Goal: Information Seeking & Learning: Learn about a topic

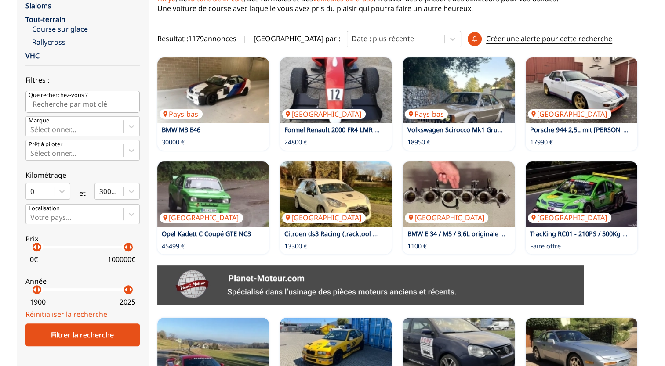
scroll to position [191, 0]
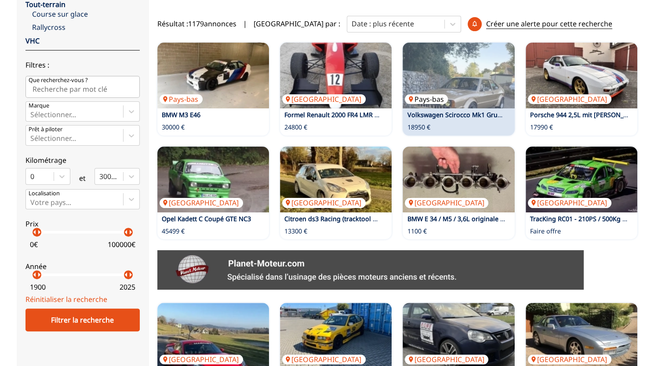
click at [467, 85] on img at bounding box center [458, 76] width 112 height 66
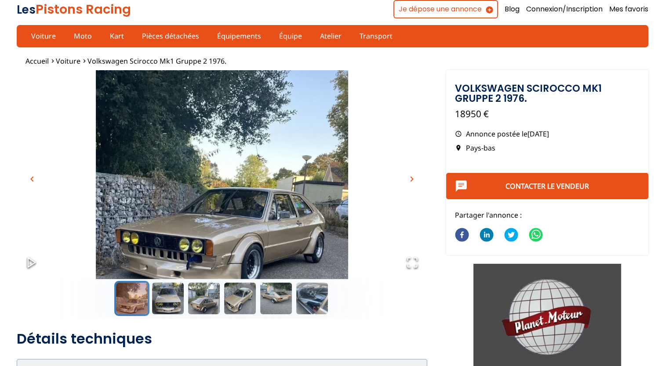
click at [251, 228] on img "Go to Slide 1" at bounding box center [222, 184] width 410 height 228
click at [411, 258] on icon "Open Fullscreen" at bounding box center [412, 263] width 12 height 12
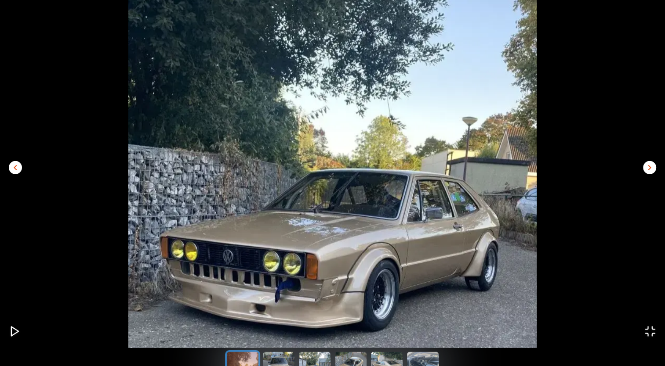
click at [649, 166] on span "chevron_right" at bounding box center [649, 168] width 11 height 11
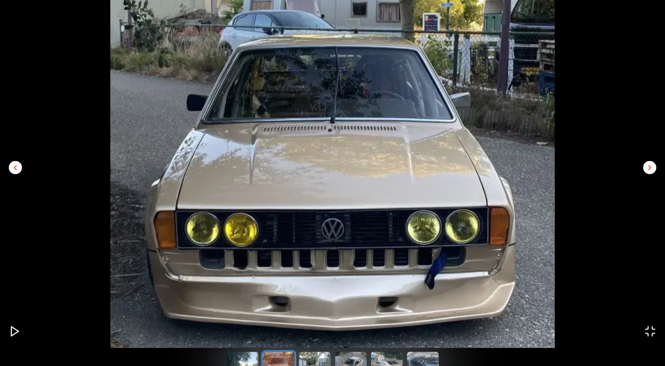
click at [649, 166] on span "chevron_right" at bounding box center [649, 168] width 11 height 11
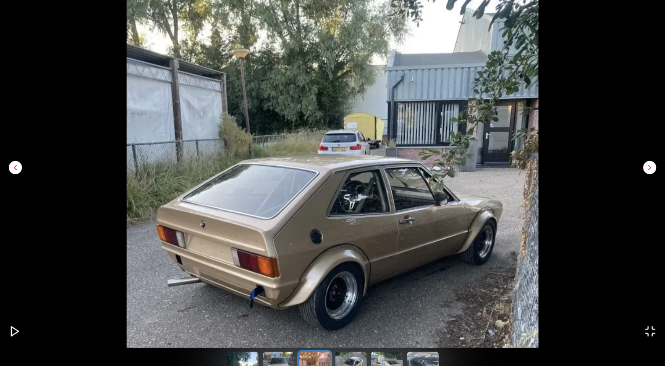
click at [649, 166] on span "chevron_right" at bounding box center [649, 168] width 11 height 11
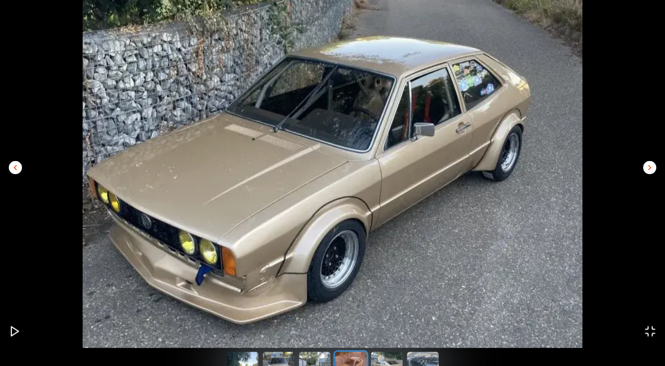
click at [649, 166] on span "chevron_right" at bounding box center [649, 168] width 11 height 11
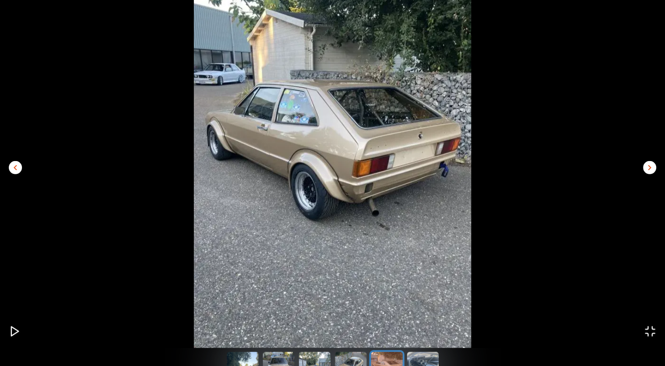
click at [649, 166] on span "chevron_right" at bounding box center [649, 168] width 11 height 11
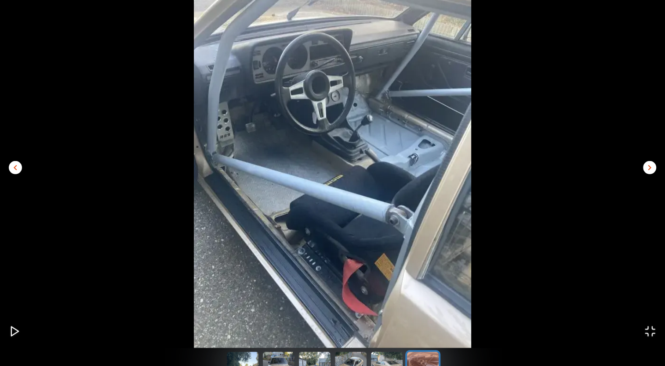
click at [17, 169] on span "chevron_left" at bounding box center [15, 168] width 11 height 11
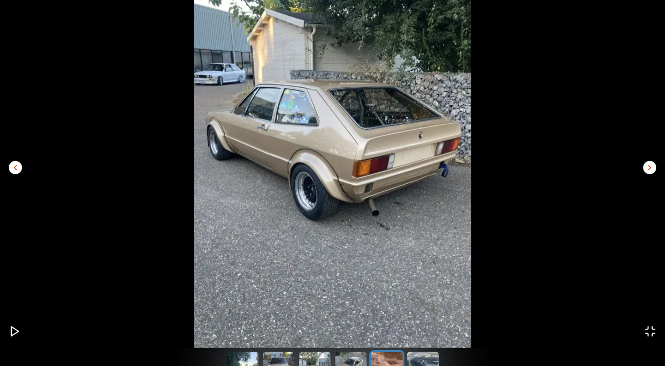
click at [647, 165] on span "chevron_right" at bounding box center [649, 168] width 11 height 11
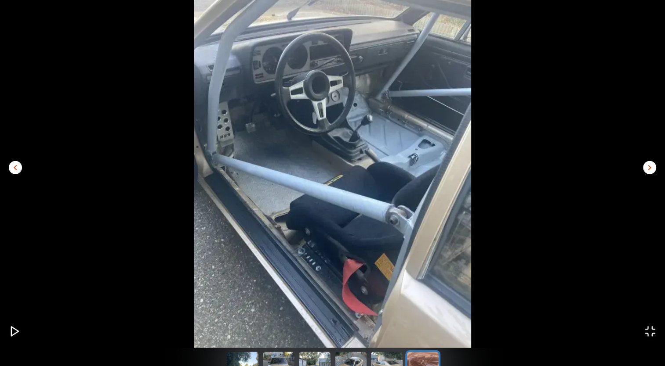
click at [647, 165] on span "chevron_right" at bounding box center [649, 168] width 11 height 11
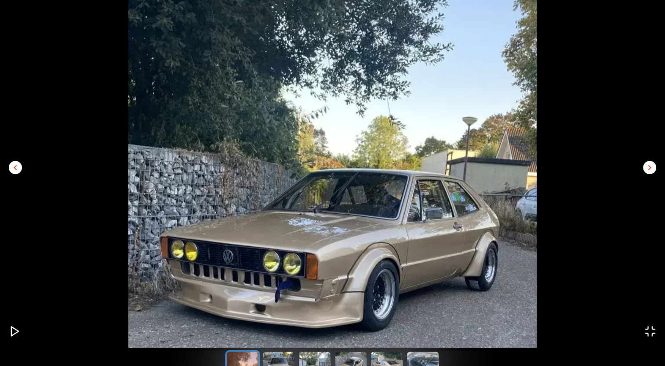
click at [647, 165] on span "chevron_right" at bounding box center [649, 168] width 11 height 11
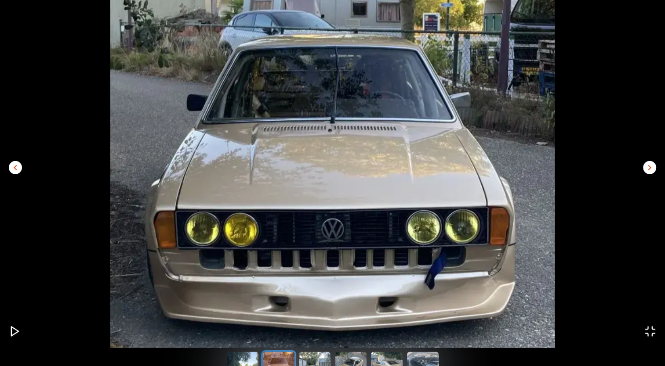
click at [13, 170] on span "chevron_left" at bounding box center [15, 168] width 11 height 11
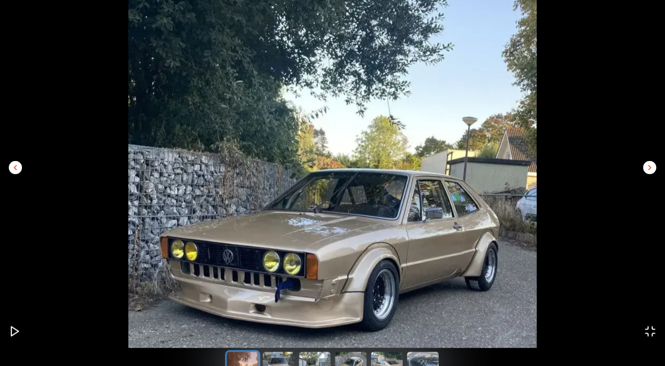
click at [651, 329] on icon "Open Fullscreen" at bounding box center [650, 332] width 12 height 12
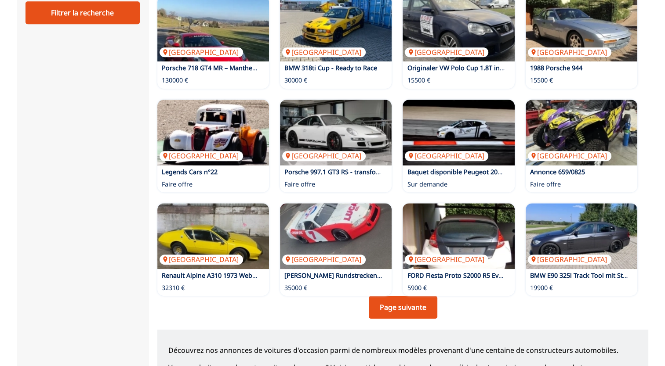
scroll to position [542, 0]
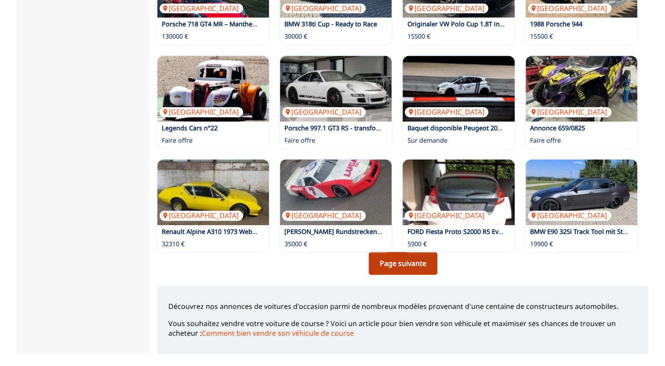
click at [403, 262] on link "Page suivante" at bounding box center [403, 263] width 69 height 23
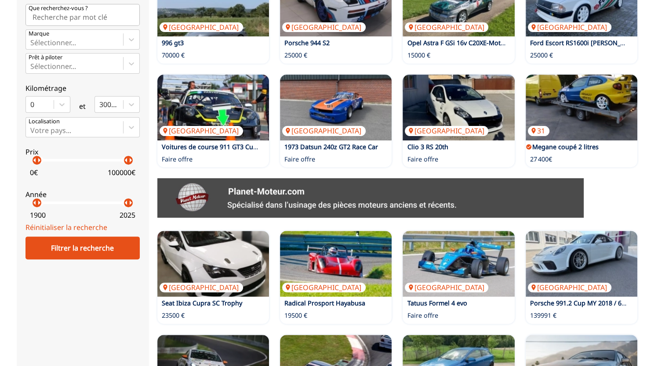
scroll to position [264, 0]
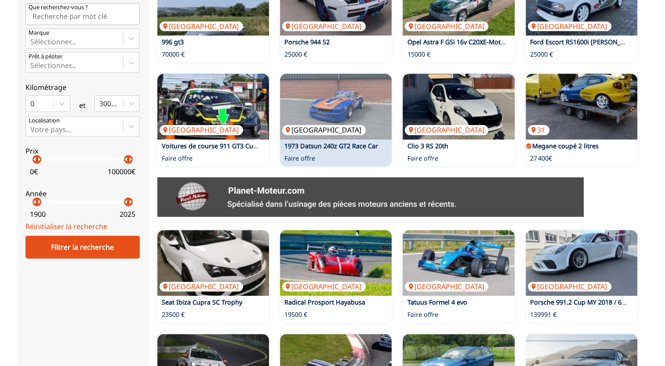
click at [343, 113] on img at bounding box center [336, 107] width 112 height 66
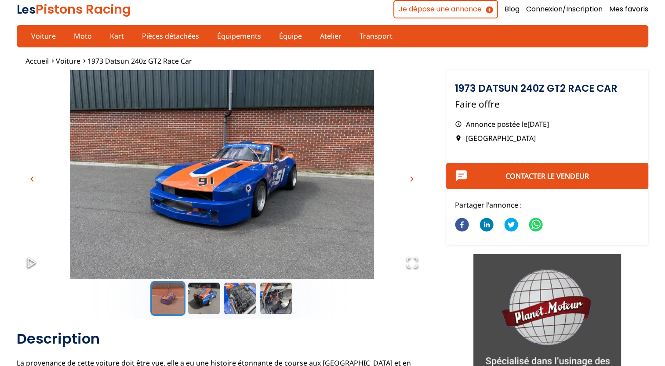
click at [416, 264] on icon "Open Fullscreen" at bounding box center [412, 263] width 12 height 12
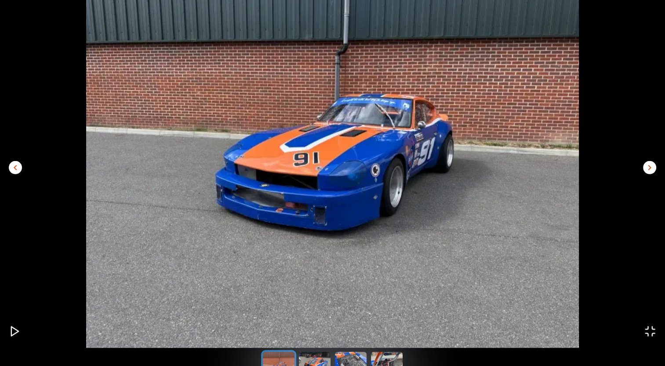
click at [650, 170] on span "chevron_right" at bounding box center [649, 168] width 11 height 11
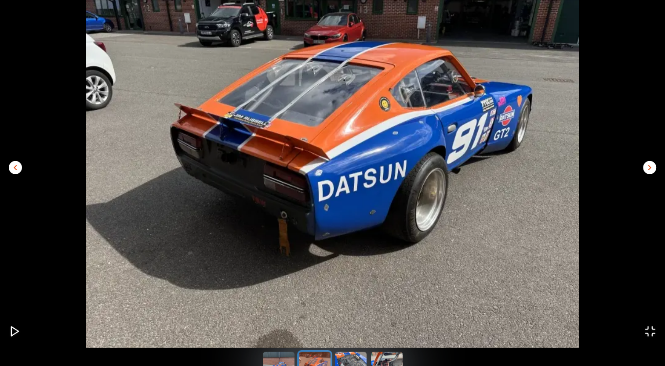
click at [650, 170] on span "chevron_right" at bounding box center [649, 168] width 11 height 11
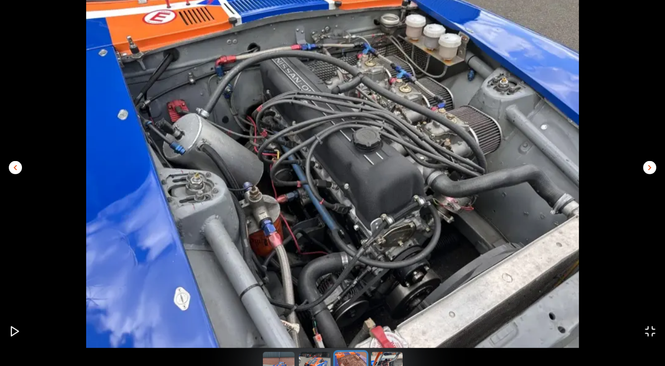
click at [649, 169] on span "chevron_right" at bounding box center [649, 168] width 11 height 11
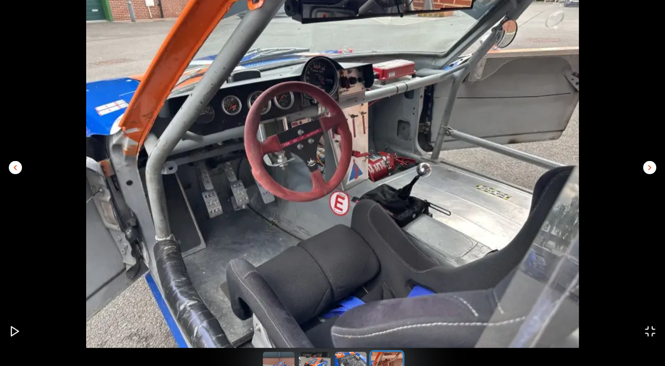
click at [649, 169] on span "chevron_right" at bounding box center [649, 168] width 11 height 11
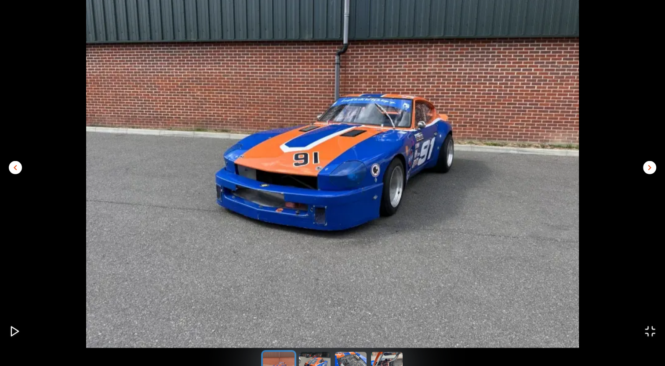
click at [649, 169] on span "chevron_right" at bounding box center [649, 168] width 11 height 11
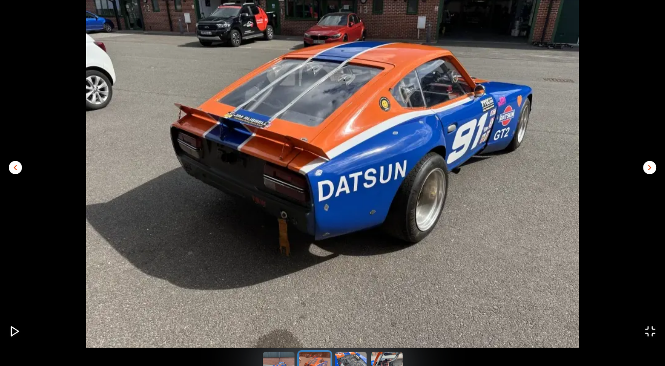
click at [649, 169] on span "chevron_right" at bounding box center [649, 168] width 11 height 11
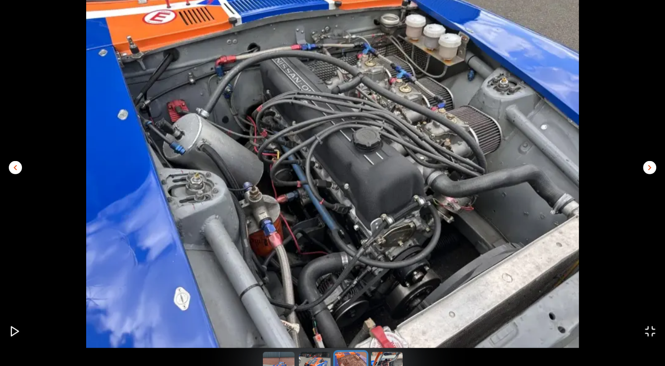
click at [649, 169] on span "chevron_right" at bounding box center [649, 168] width 11 height 11
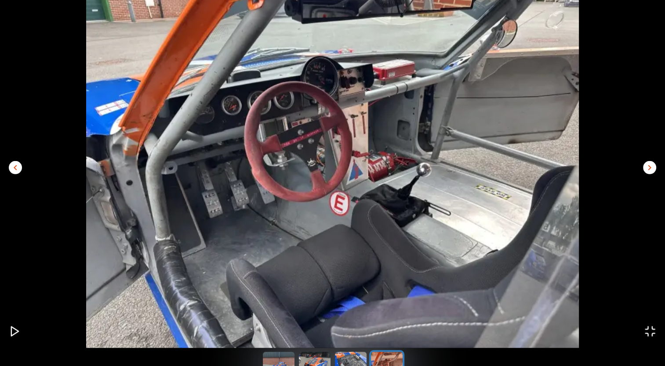
click at [649, 169] on span "chevron_right" at bounding box center [649, 168] width 11 height 11
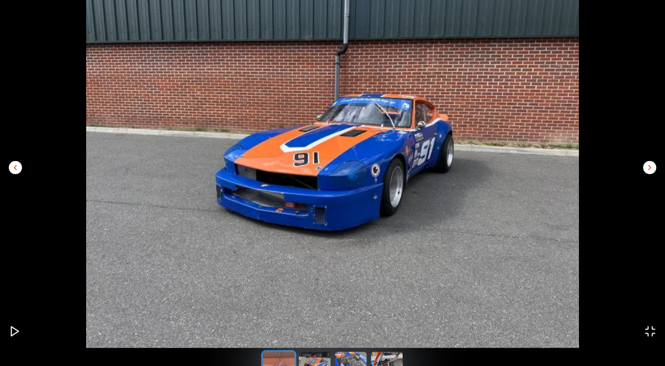
click at [647, 331] on icon "Open Fullscreen" at bounding box center [650, 332] width 12 height 12
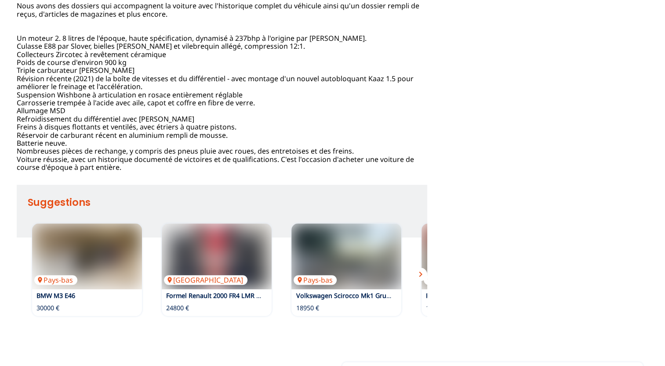
scroll to position [659, 0]
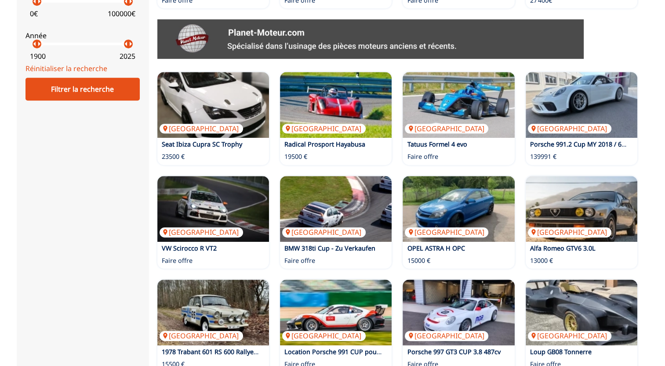
scroll to position [456, 0]
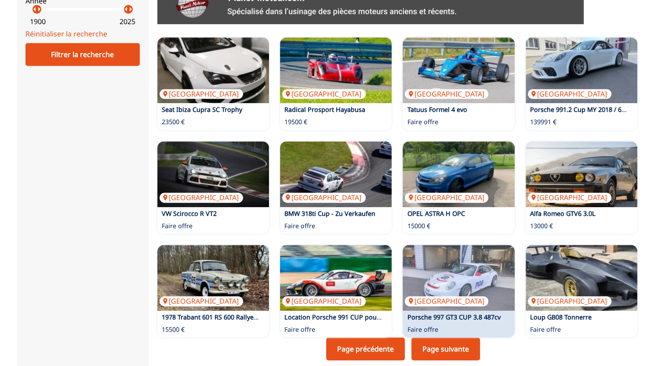
drag, startPoint x: 457, startPoint y: 355, endPoint x: 452, endPoint y: 358, distance: 5.3
click at [457, 355] on link "Page suivante" at bounding box center [445, 349] width 69 height 23
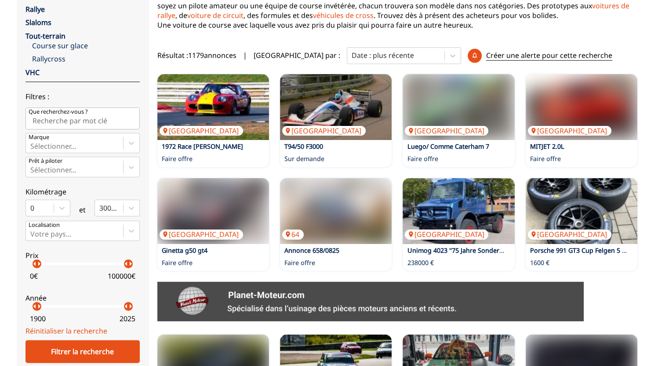
scroll to position [176, 0]
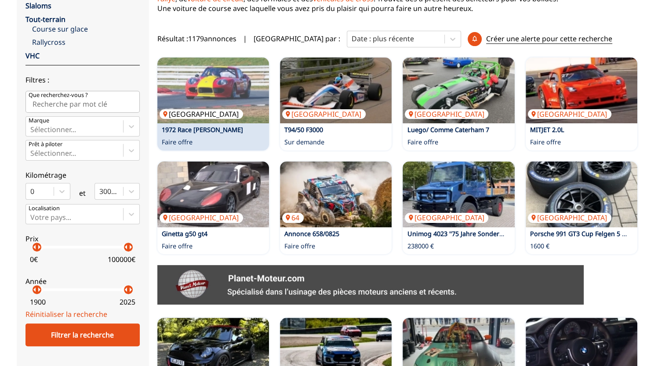
click at [206, 89] on img at bounding box center [213, 91] width 112 height 66
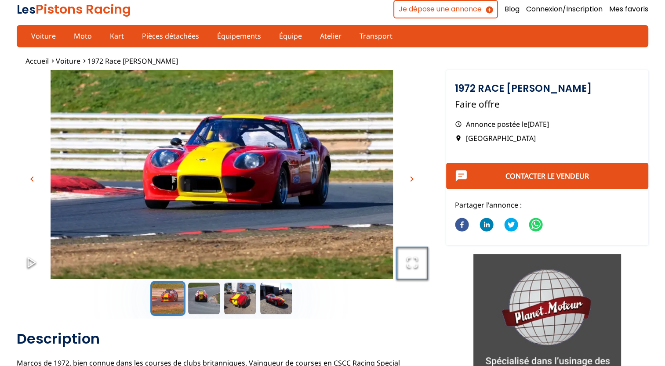
click at [410, 261] on icon "Open Fullscreen" at bounding box center [412, 263] width 12 height 12
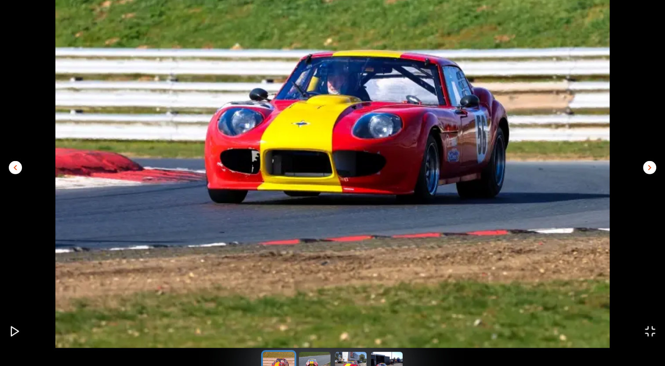
click at [650, 168] on span "chevron_right" at bounding box center [649, 168] width 11 height 11
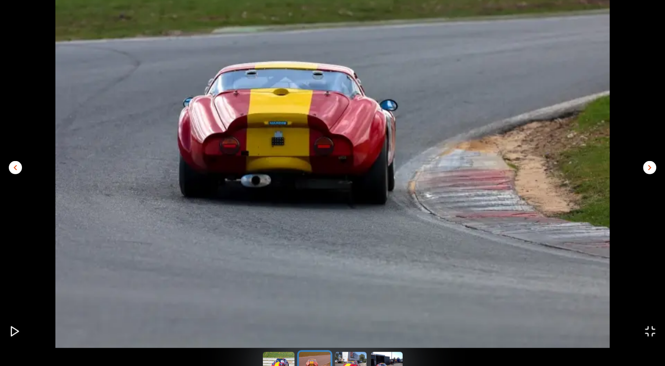
click at [650, 168] on span "chevron_right" at bounding box center [649, 168] width 11 height 11
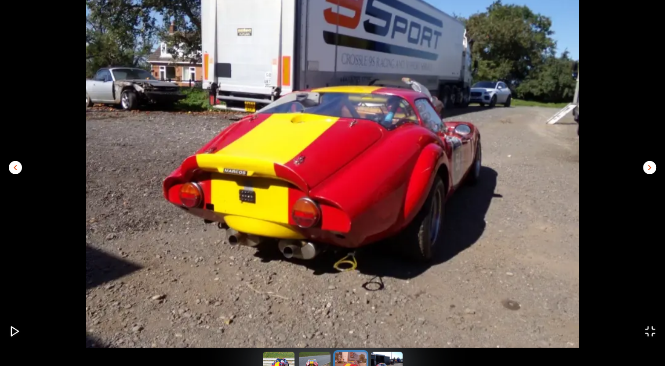
click at [650, 168] on span "chevron_right" at bounding box center [649, 168] width 11 height 11
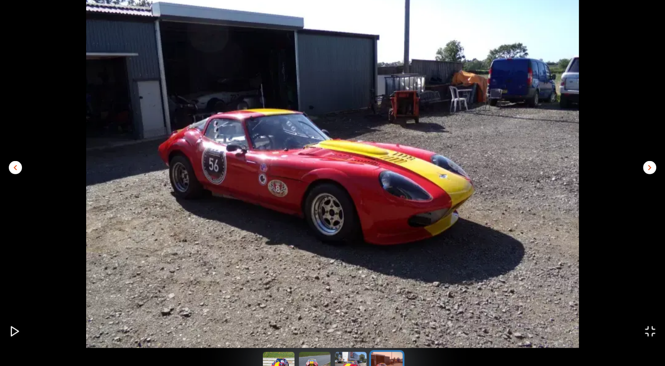
click at [650, 168] on span "chevron_right" at bounding box center [649, 168] width 11 height 11
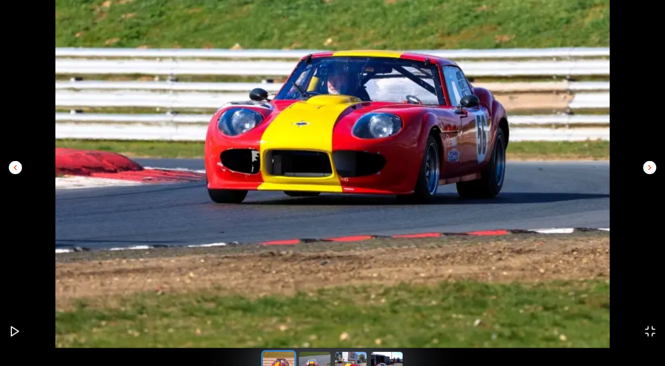
click at [649, 333] on icon "Open Fullscreen" at bounding box center [650, 332] width 12 height 12
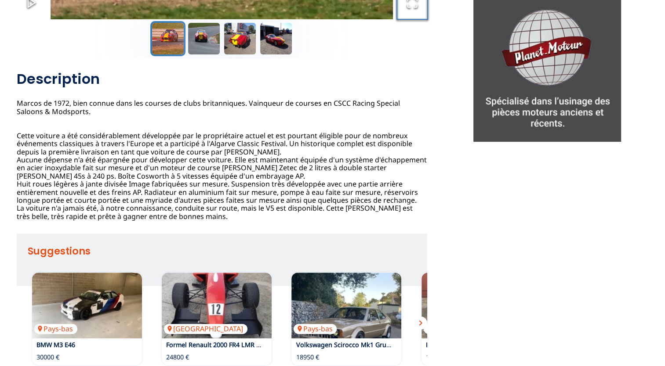
scroll to position [264, 0]
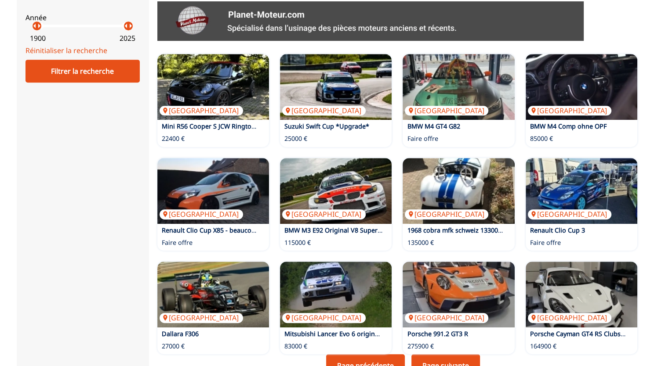
scroll to position [483, 0]
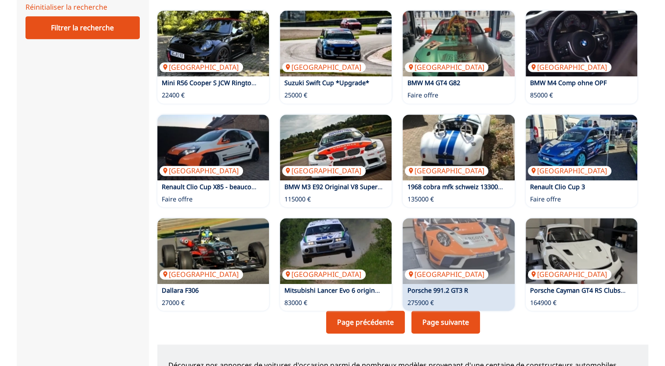
click at [450, 326] on link "Page suivante" at bounding box center [445, 322] width 69 height 23
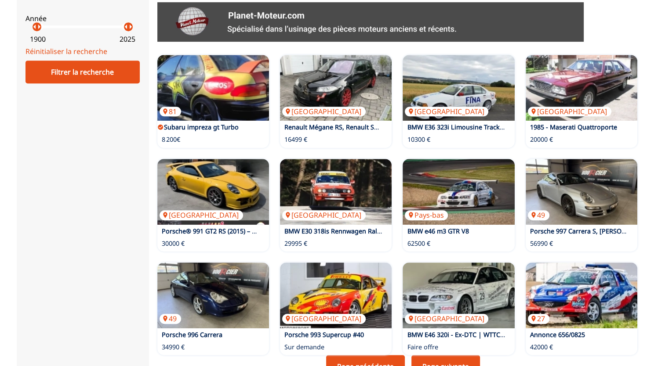
scroll to position [439, 0]
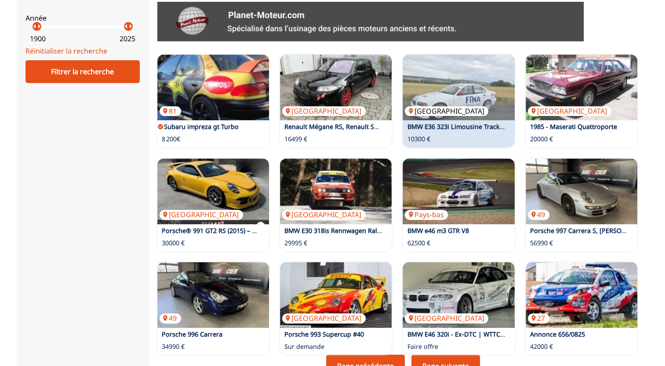
click at [481, 102] on img at bounding box center [458, 87] width 112 height 66
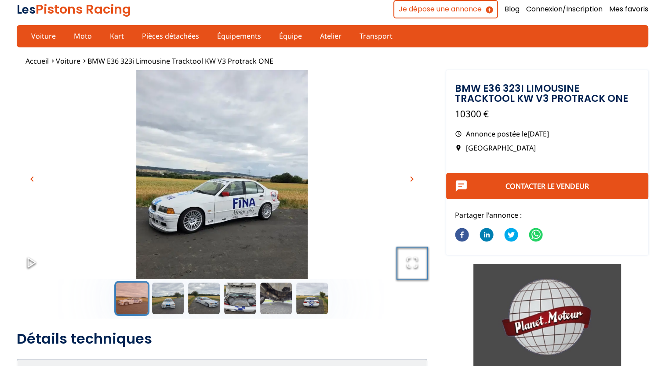
click at [412, 265] on icon "Open Fullscreen" at bounding box center [412, 263] width 12 height 12
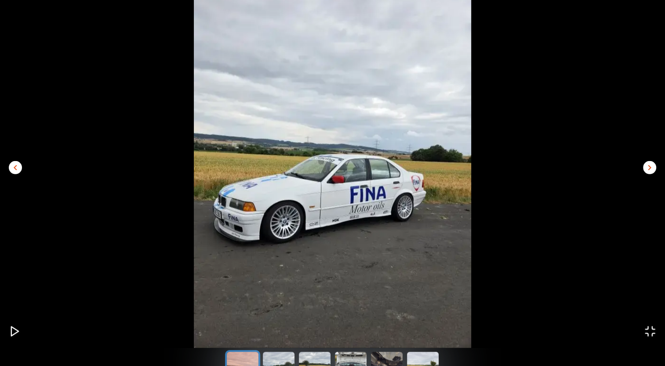
click at [646, 167] on span "chevron_right" at bounding box center [649, 168] width 11 height 11
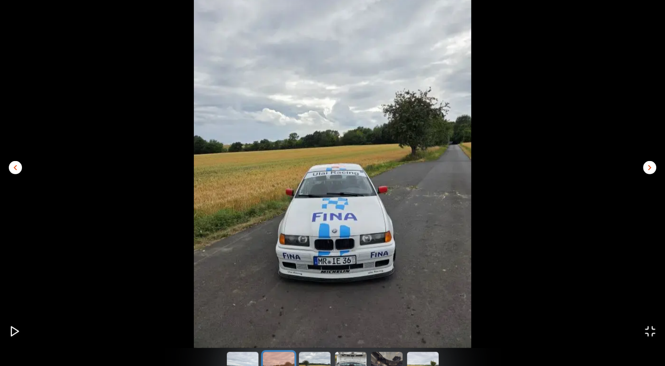
click at [646, 167] on span "chevron_right" at bounding box center [649, 168] width 11 height 11
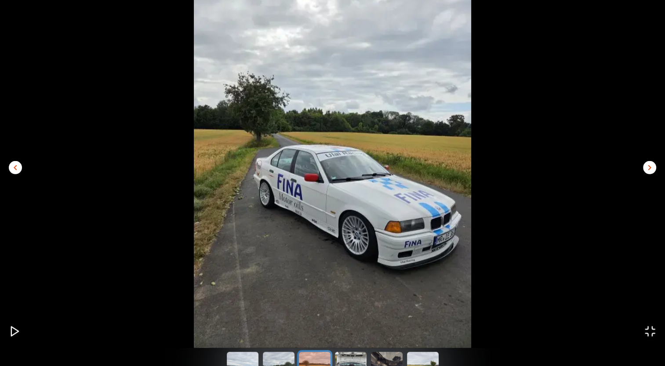
click at [646, 167] on span "chevron_right" at bounding box center [649, 168] width 11 height 11
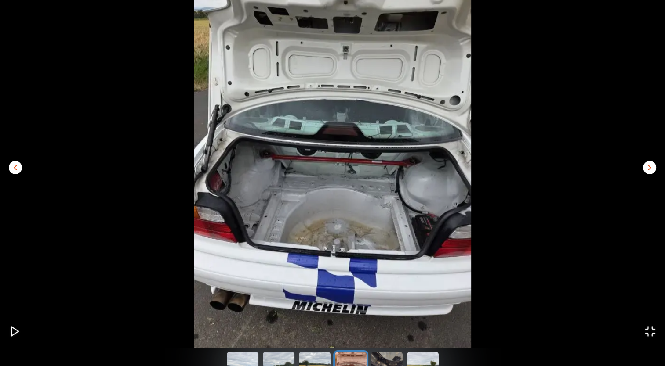
click at [644, 170] on span "chevron_right" at bounding box center [649, 168] width 11 height 11
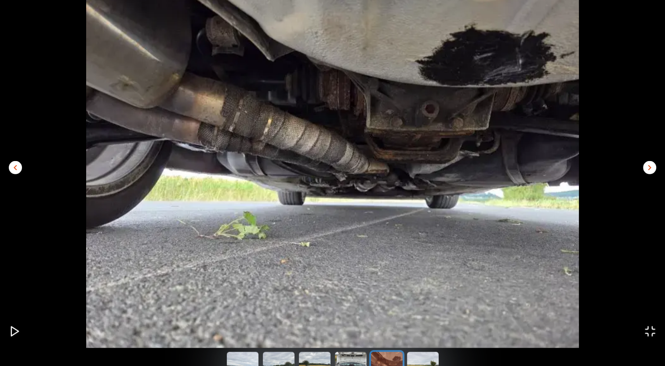
click at [647, 168] on span "chevron_right" at bounding box center [649, 168] width 11 height 11
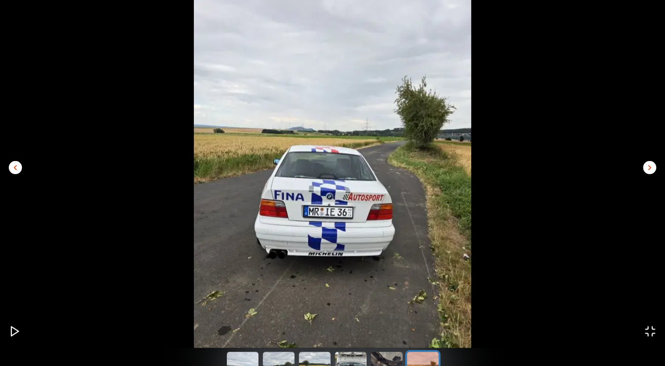
click at [647, 168] on span "chevron_right" at bounding box center [649, 168] width 11 height 11
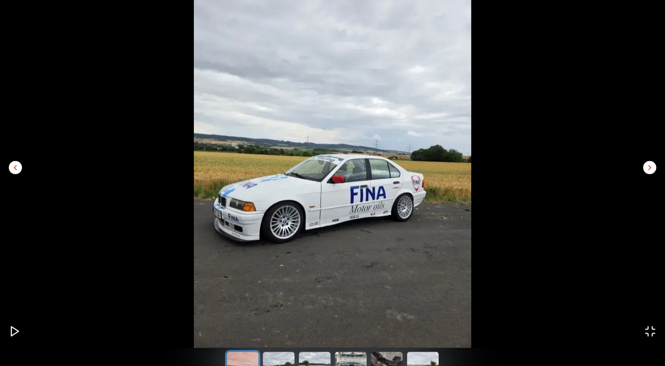
click at [649, 328] on icon "Open Fullscreen" at bounding box center [650, 332] width 12 height 12
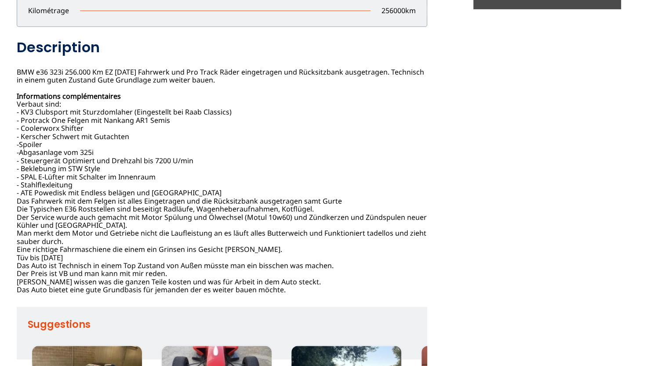
scroll to position [439, 0]
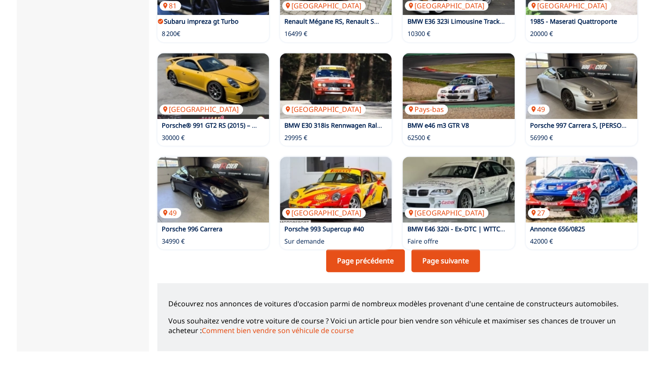
scroll to position [571, 0]
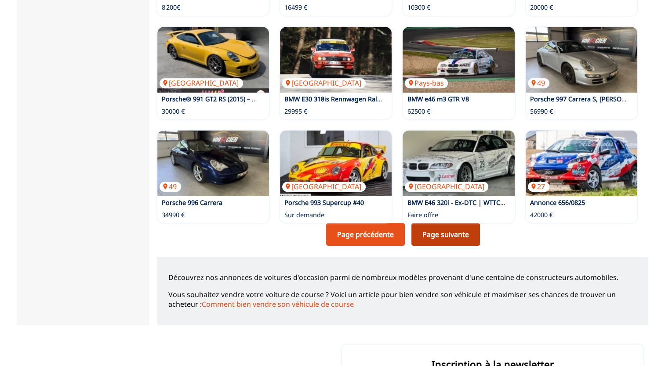
click at [431, 237] on link "Page suivante" at bounding box center [445, 234] width 69 height 23
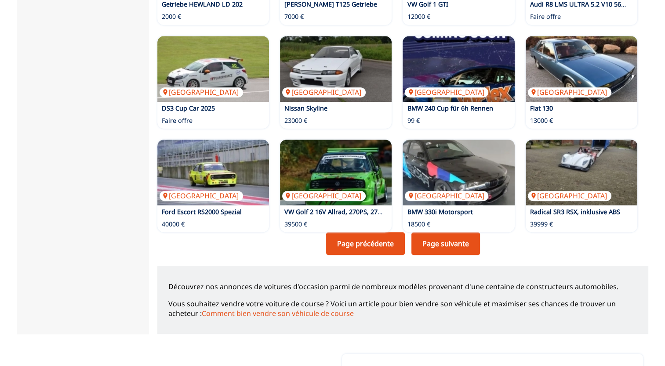
scroll to position [571, 0]
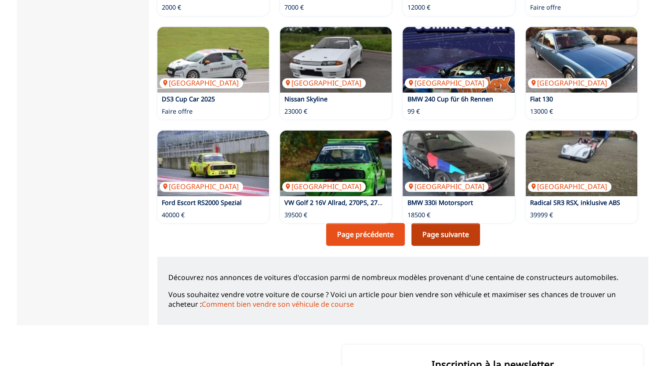
click at [443, 243] on link "Page suivante" at bounding box center [445, 234] width 69 height 23
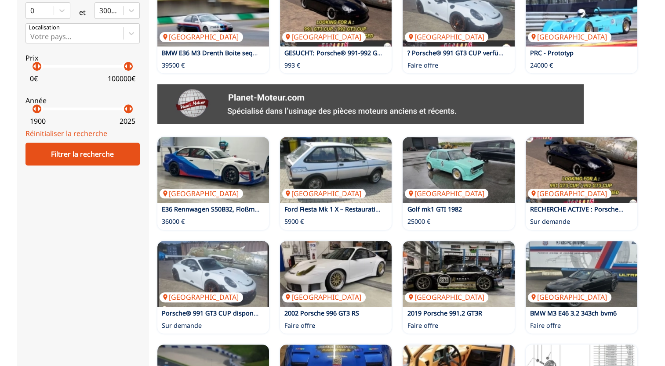
scroll to position [395, 0]
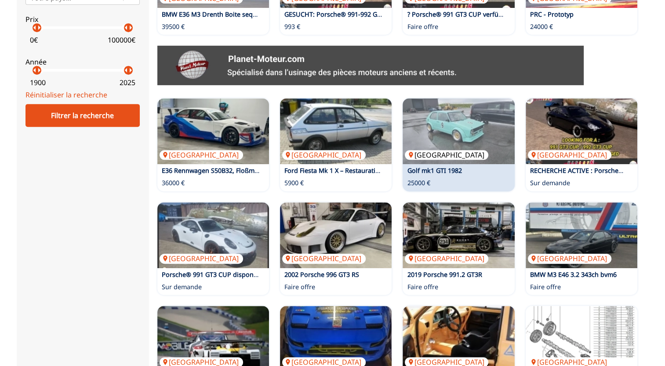
click at [462, 134] on img at bounding box center [458, 131] width 112 height 66
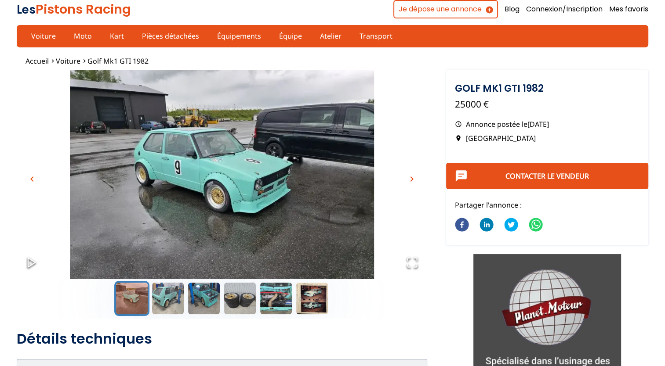
click at [413, 266] on icon "Open Fullscreen" at bounding box center [412, 263] width 12 height 12
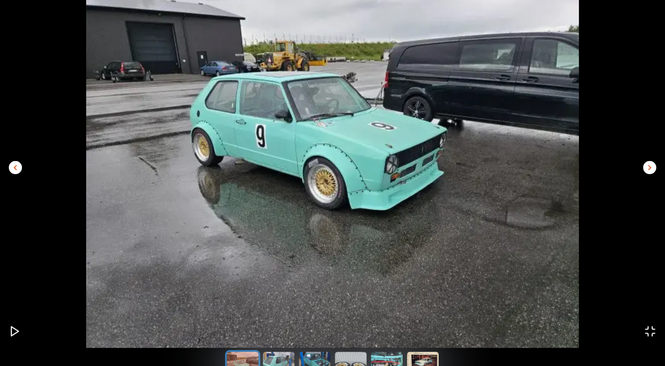
click at [647, 170] on span "chevron_right" at bounding box center [649, 168] width 11 height 11
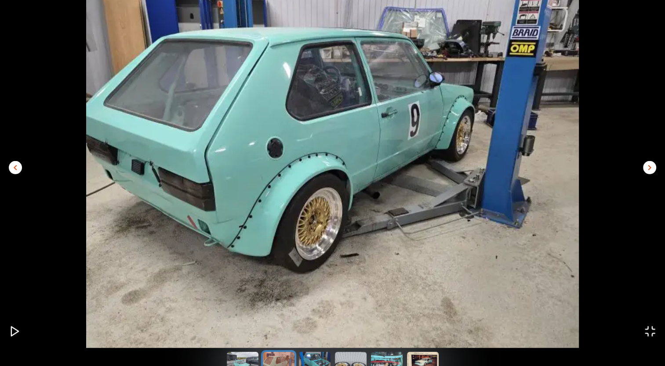
click at [647, 170] on span "chevron_right" at bounding box center [649, 168] width 11 height 11
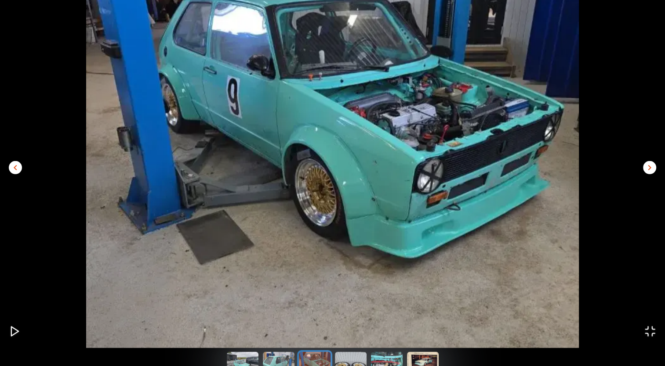
click at [647, 170] on span "chevron_right" at bounding box center [649, 168] width 11 height 11
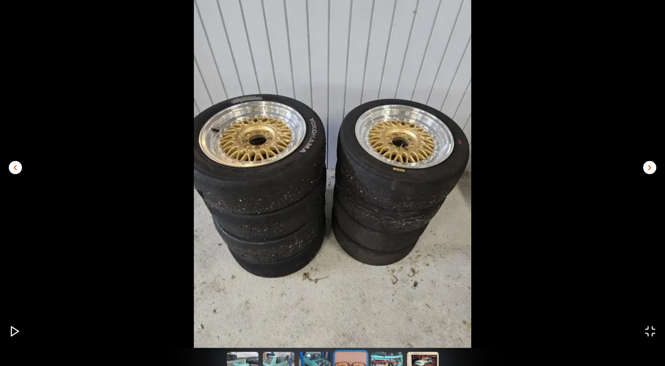
click at [647, 170] on span "chevron_right" at bounding box center [649, 168] width 11 height 11
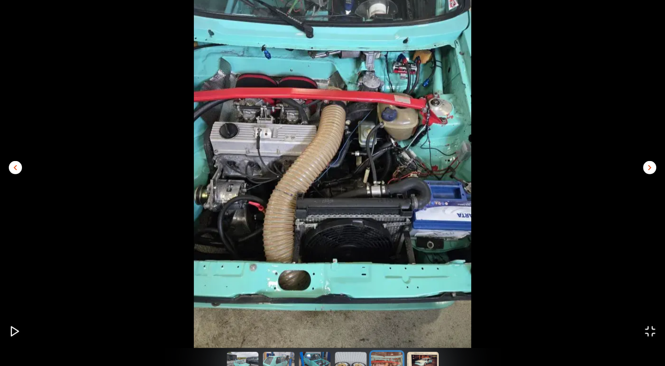
click at [647, 170] on span "chevron_right" at bounding box center [649, 168] width 11 height 11
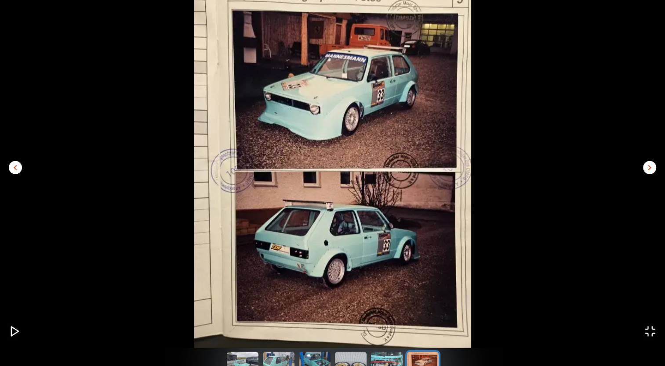
click at [647, 170] on span "chevron_right" at bounding box center [649, 168] width 11 height 11
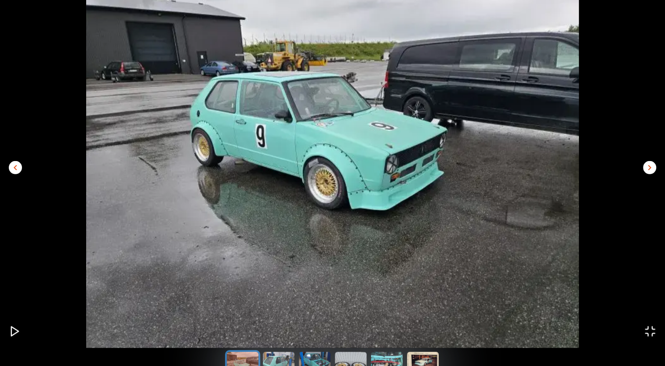
click at [13, 173] on span "chevron_left" at bounding box center [15, 168] width 11 height 11
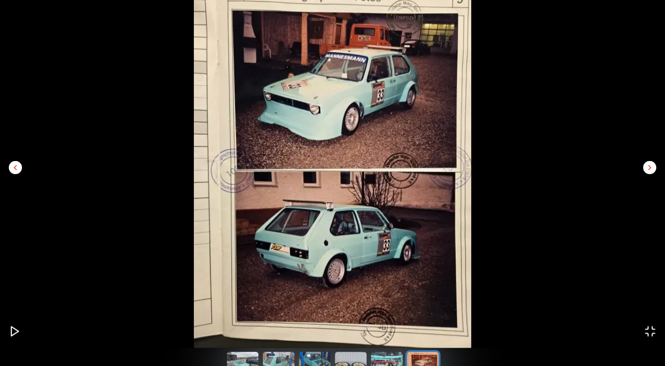
click at [652, 170] on span "chevron_right" at bounding box center [649, 168] width 11 height 11
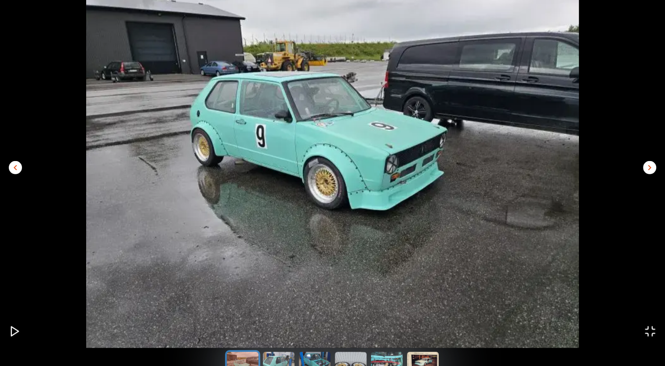
click at [651, 328] on icon "Open Fullscreen" at bounding box center [650, 332] width 12 height 12
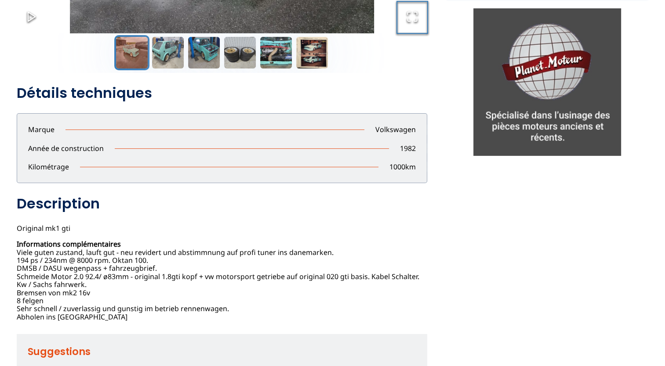
scroll to position [264, 0]
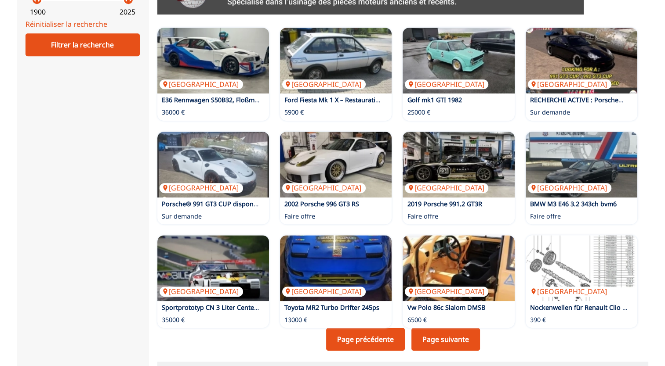
scroll to position [483, 0]
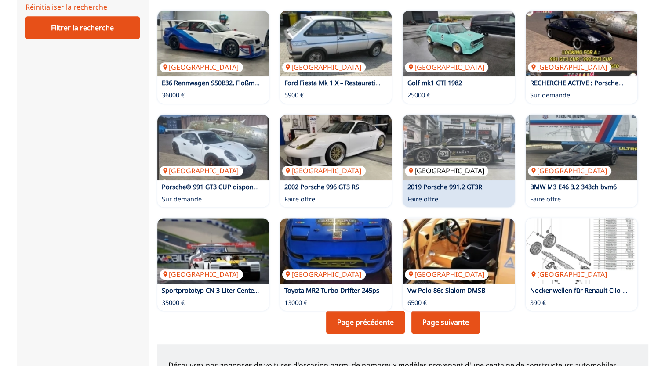
click at [462, 159] on img at bounding box center [458, 148] width 112 height 66
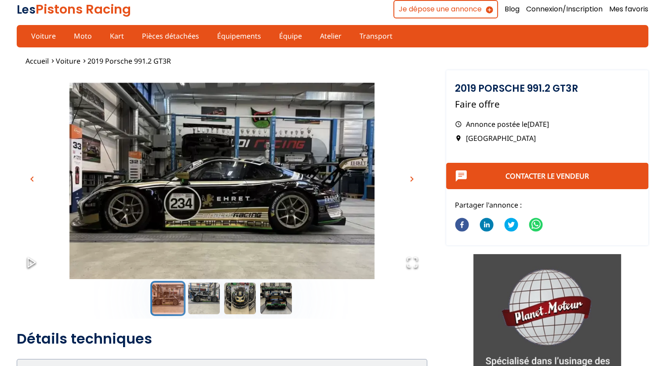
click at [407, 180] on span "chevron_right" at bounding box center [411, 179] width 11 height 11
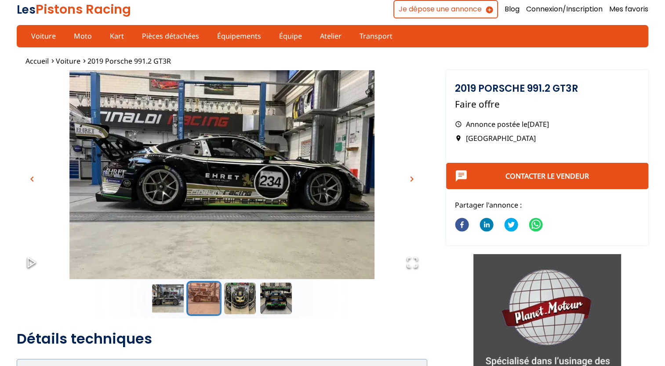
click at [407, 180] on span "chevron_right" at bounding box center [411, 179] width 11 height 11
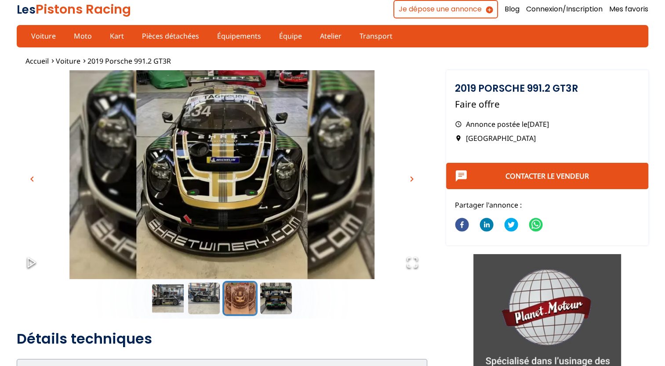
click at [411, 179] on span "chevron_right" at bounding box center [411, 179] width 11 height 11
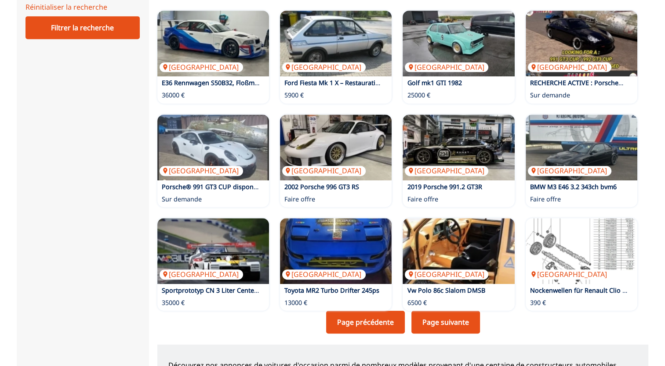
scroll to position [659, 0]
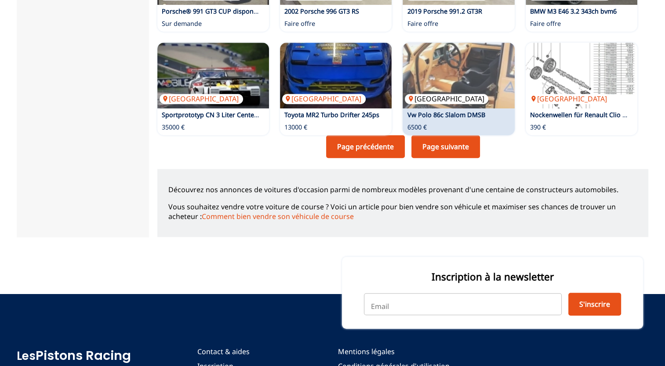
click at [451, 71] on img at bounding box center [458, 76] width 112 height 66
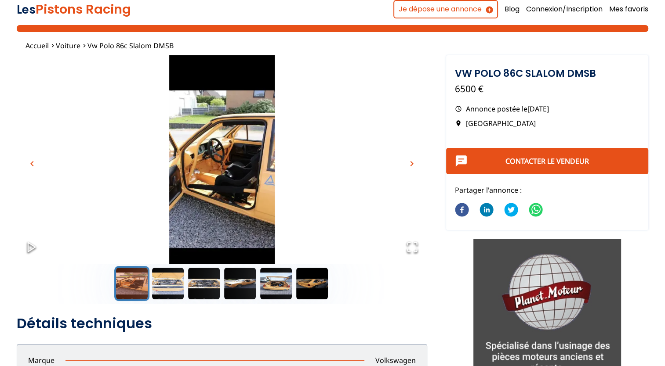
click at [412, 163] on span "chevron_right" at bounding box center [411, 164] width 11 height 11
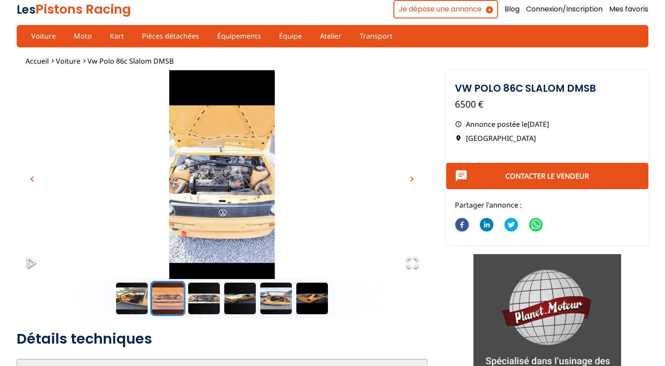
click at [409, 180] on span "chevron_right" at bounding box center [411, 179] width 11 height 11
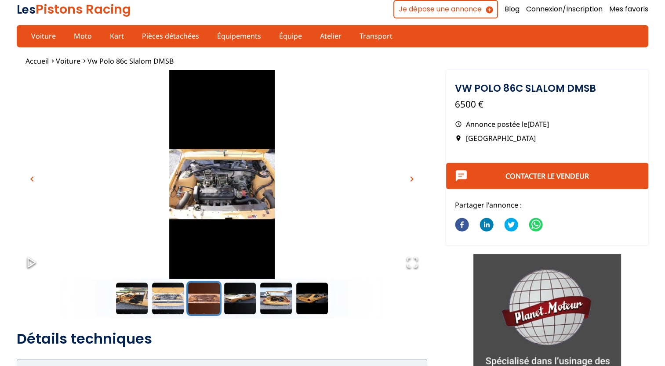
click at [409, 180] on span "chevron_right" at bounding box center [411, 179] width 11 height 11
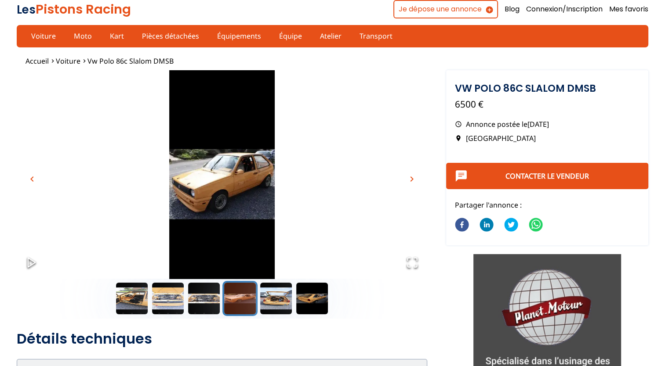
click at [409, 180] on span "chevron_right" at bounding box center [411, 179] width 11 height 11
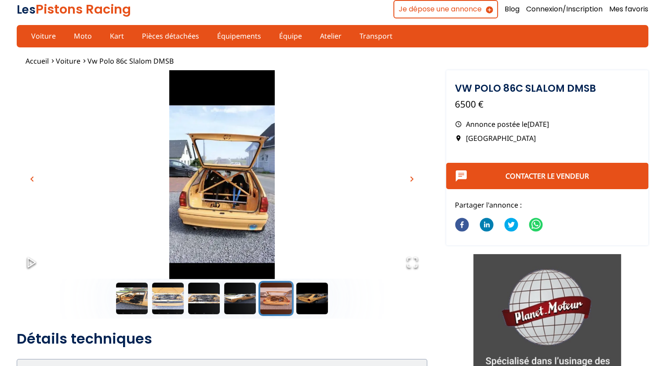
click at [409, 180] on span "chevron_right" at bounding box center [411, 179] width 11 height 11
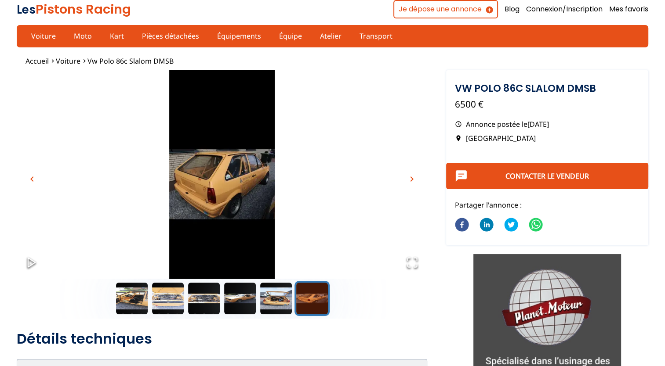
click at [409, 180] on span "chevron_right" at bounding box center [411, 179] width 11 height 11
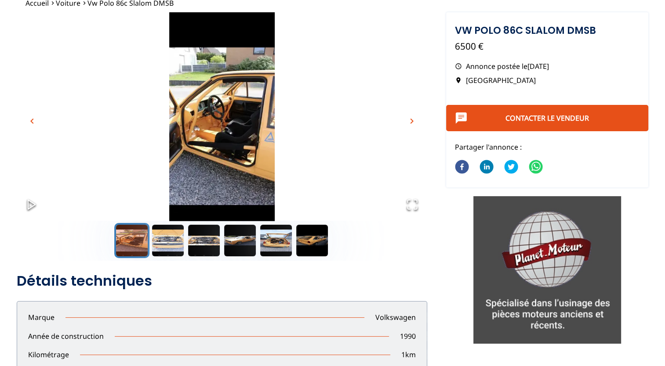
scroll to position [264, 0]
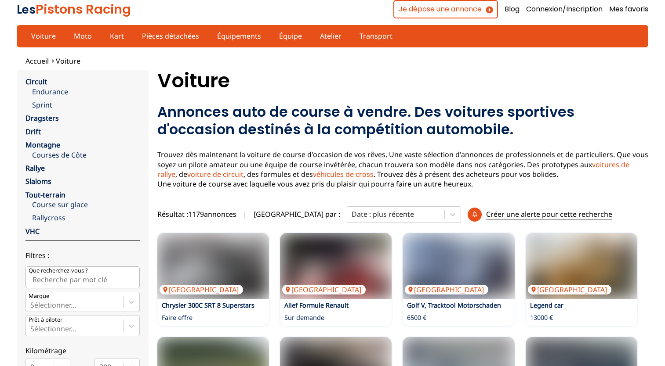
scroll to position [659, 0]
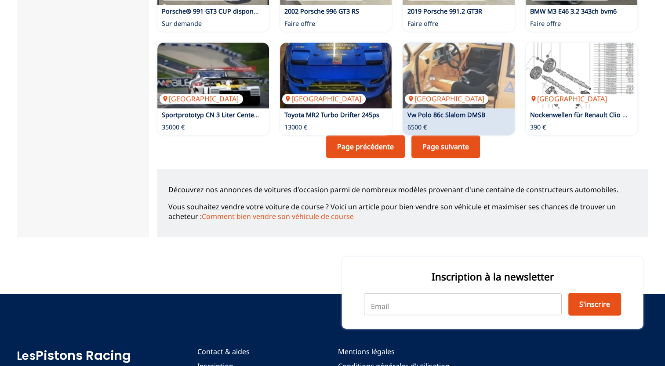
drag, startPoint x: 450, startPoint y: 143, endPoint x: 442, endPoint y: 144, distance: 8.4
click at [450, 143] on link "Page suivante" at bounding box center [445, 146] width 69 height 23
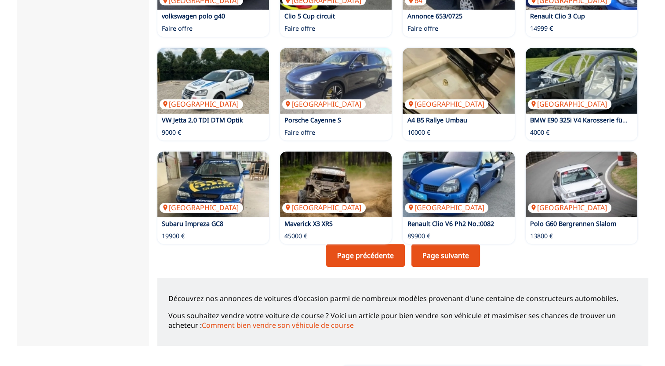
scroll to position [571, 0]
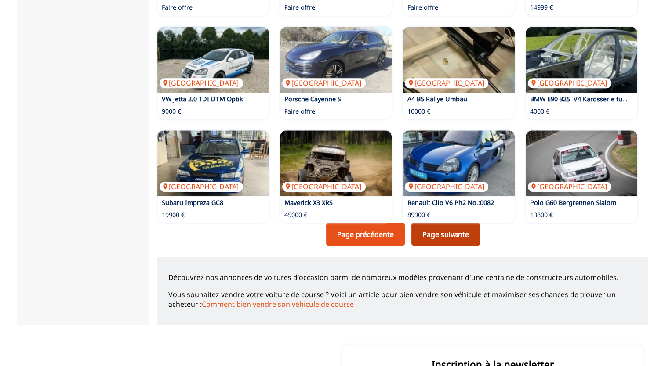
click at [457, 231] on link "Page suivante" at bounding box center [445, 234] width 69 height 23
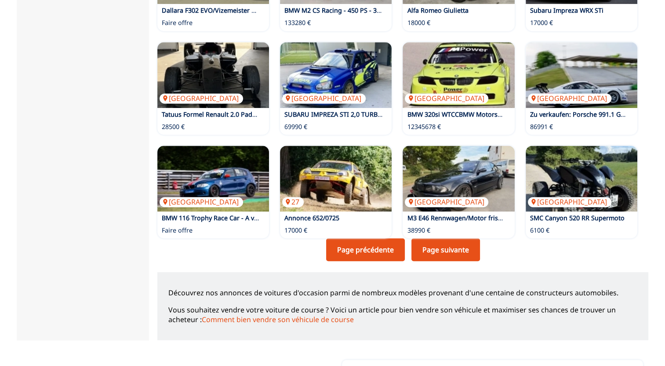
scroll to position [571, 0]
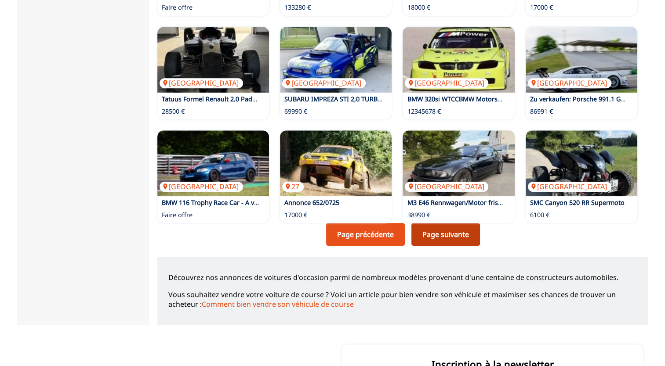
click at [439, 237] on link "Page suivante" at bounding box center [445, 234] width 69 height 23
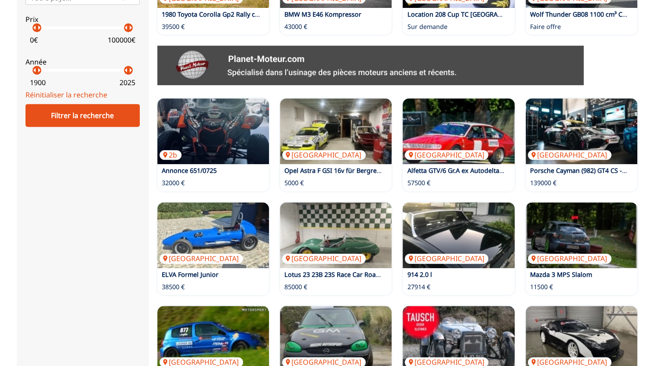
scroll to position [439, 0]
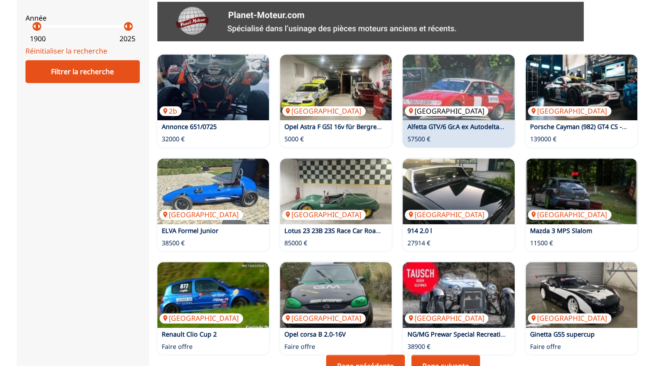
click at [466, 99] on img at bounding box center [458, 87] width 112 height 66
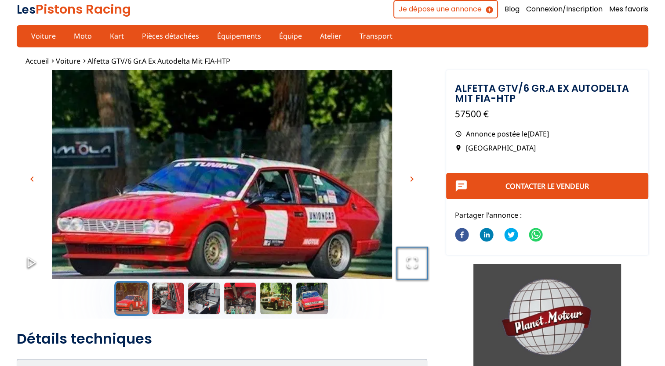
click at [411, 262] on icon "Open Fullscreen" at bounding box center [412, 263] width 12 height 12
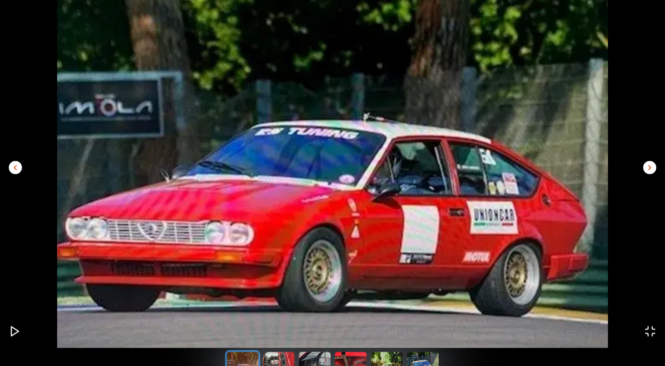
click at [651, 168] on span "chevron_right" at bounding box center [649, 168] width 11 height 11
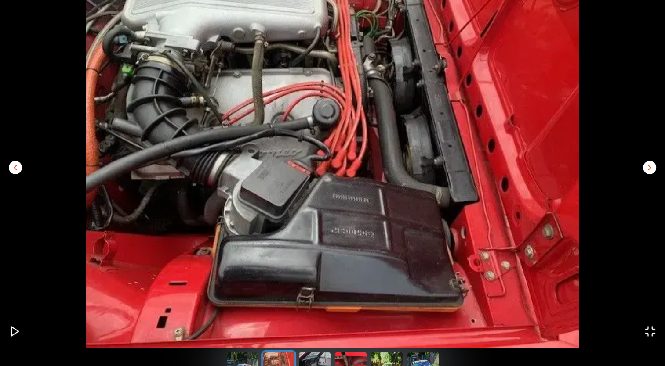
click at [651, 168] on span "chevron_right" at bounding box center [649, 168] width 11 height 11
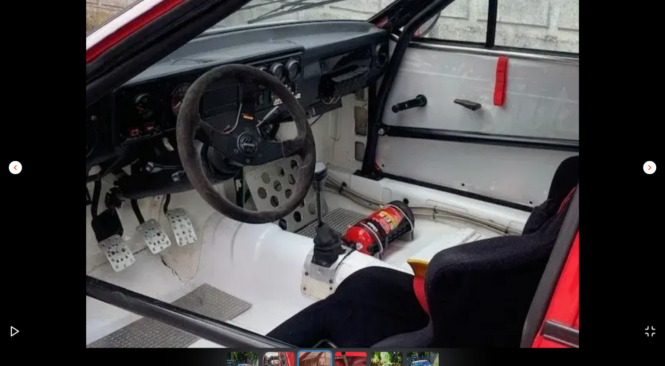
click at [651, 168] on span "chevron_right" at bounding box center [649, 168] width 11 height 11
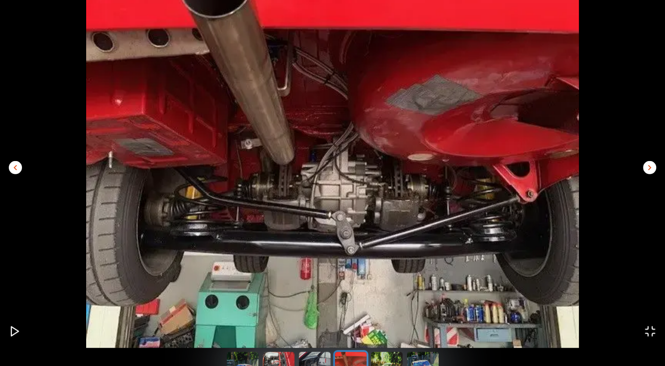
click at [651, 168] on span "chevron_right" at bounding box center [649, 168] width 11 height 11
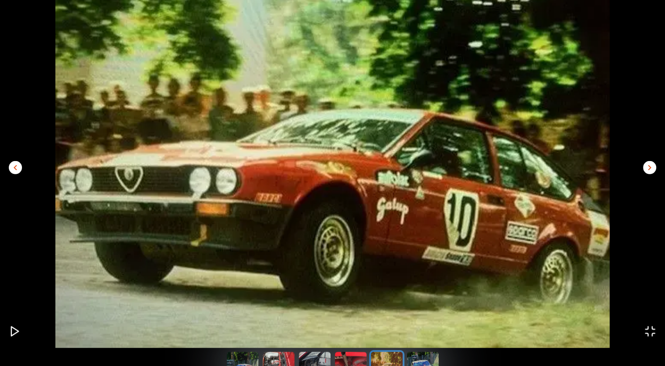
click at [651, 168] on span "chevron_right" at bounding box center [649, 168] width 11 height 11
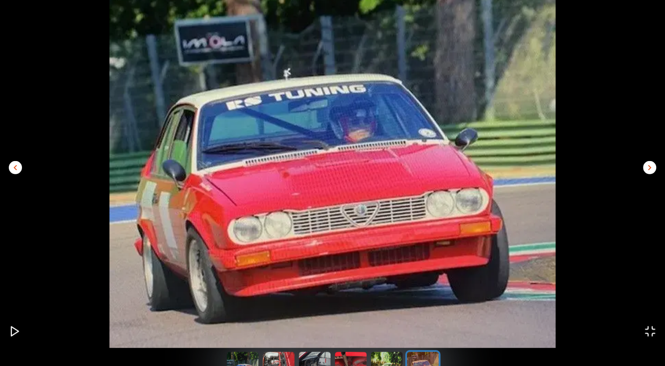
click at [651, 168] on span "chevron_right" at bounding box center [649, 168] width 11 height 11
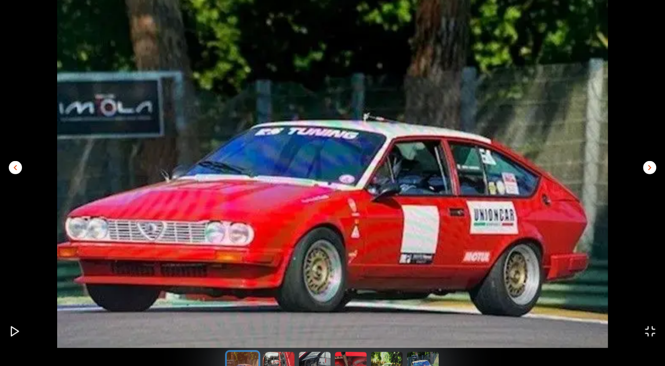
click at [648, 328] on icon "Open Fullscreen" at bounding box center [650, 332] width 12 height 12
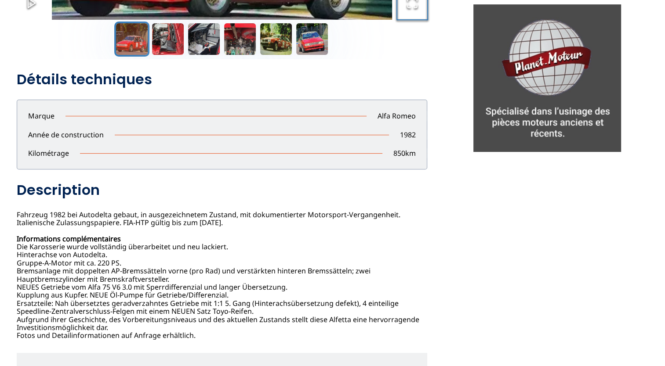
scroll to position [264, 0]
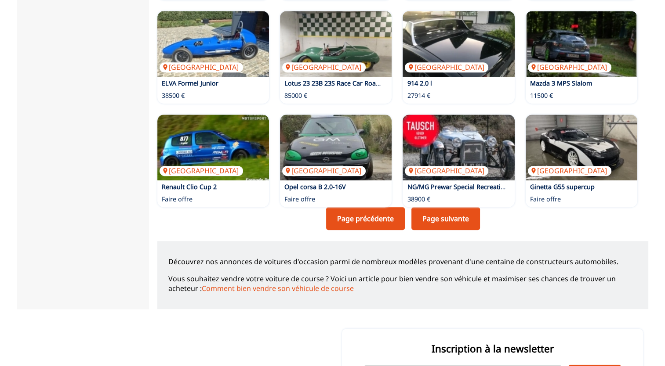
scroll to position [615, 0]
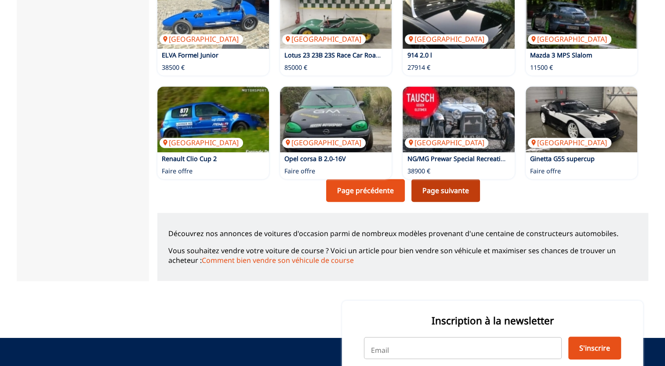
click at [441, 192] on link "Page suivante" at bounding box center [445, 190] width 69 height 23
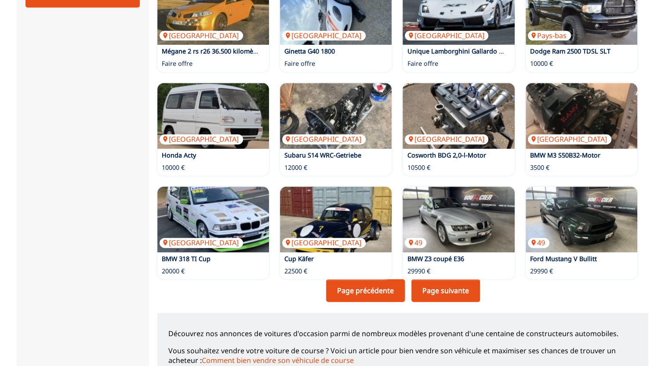
scroll to position [527, 0]
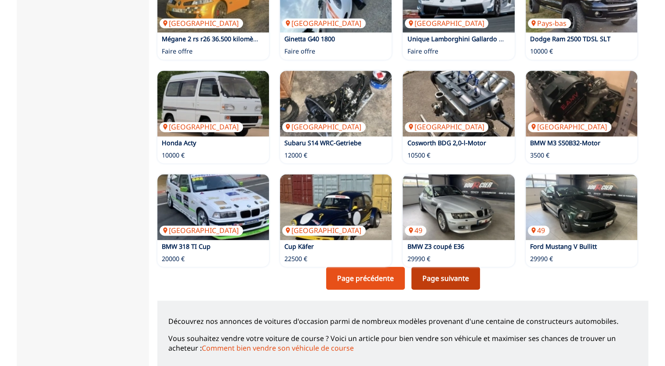
click at [445, 278] on link "Page suivante" at bounding box center [445, 278] width 69 height 23
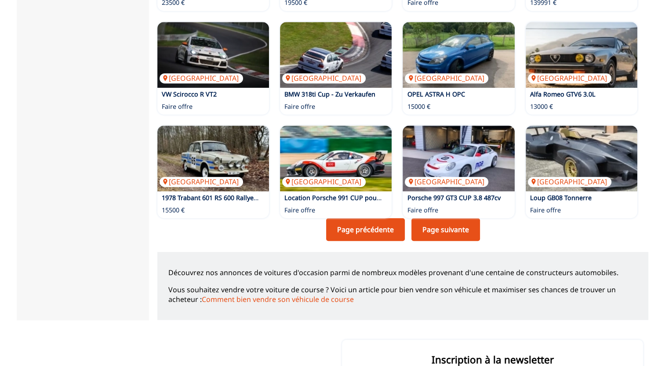
scroll to position [615, 0]
